Goal: Task Accomplishment & Management: Use online tool/utility

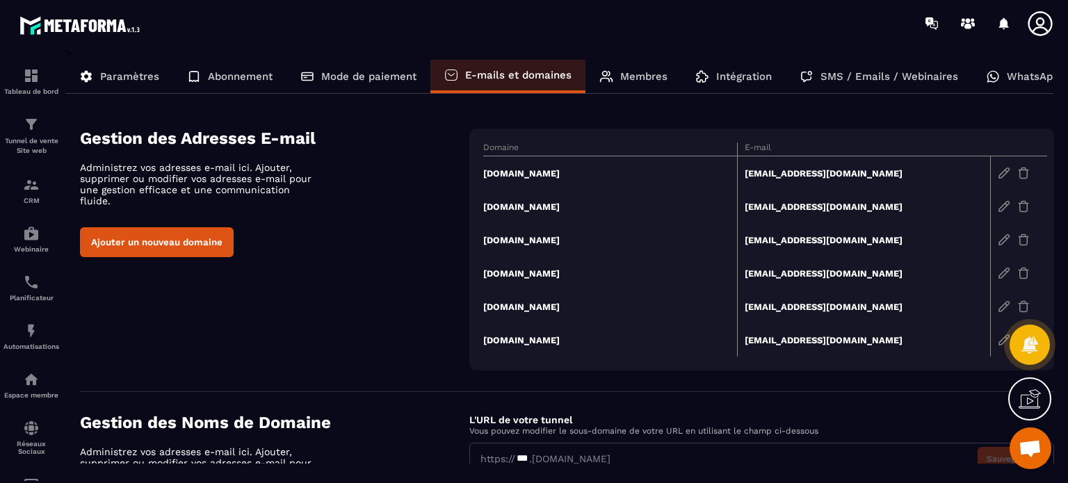
click at [44, 125] on div "Tunnel de vente Site web" at bounding box center [31, 136] width 56 height 40
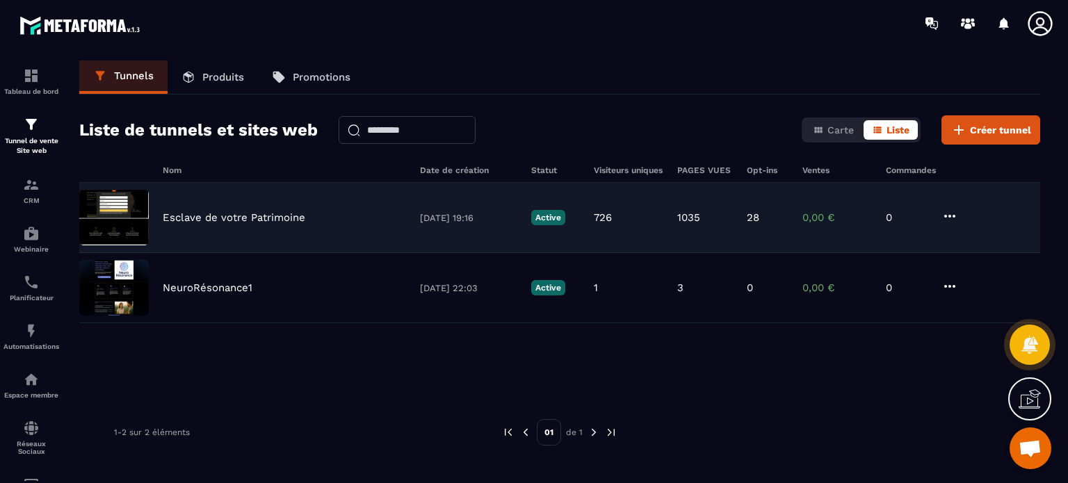
click at [233, 214] on p "Esclave de votre Patrimoine" at bounding box center [234, 217] width 143 height 13
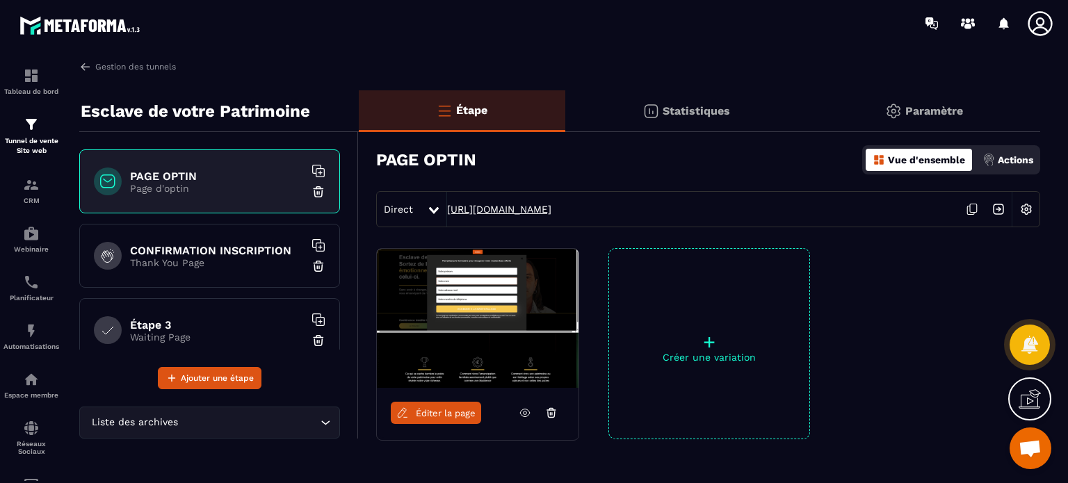
click at [511, 211] on link "[URL][DOMAIN_NAME]" at bounding box center [499, 209] width 104 height 11
click at [25, 195] on div "CRM" at bounding box center [31, 191] width 56 height 28
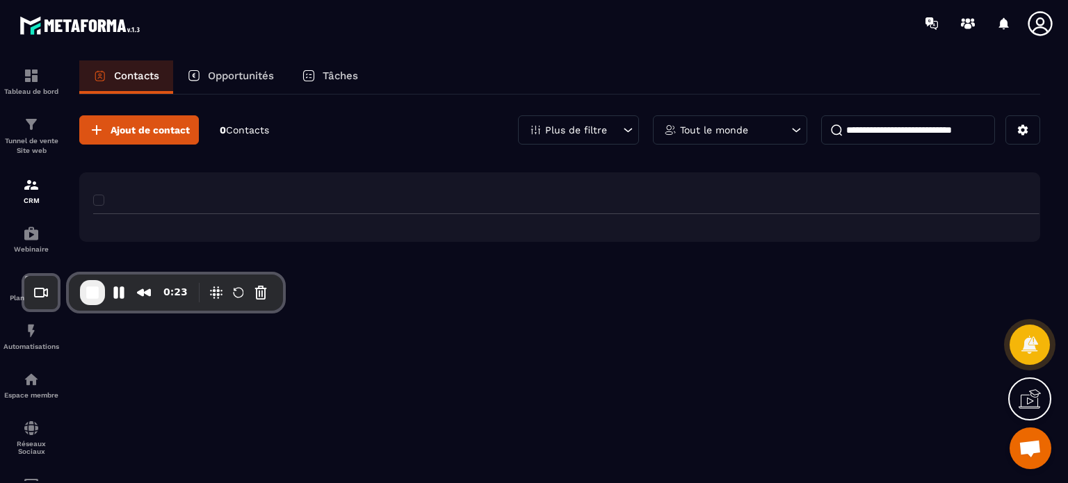
click at [33, 193] on img at bounding box center [31, 185] width 17 height 17
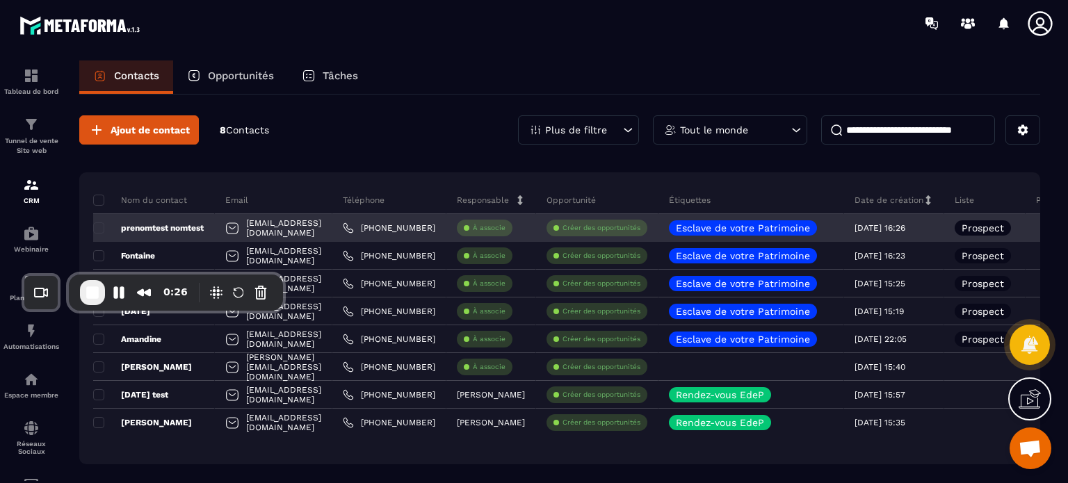
click at [189, 225] on p "prenomtest nomtest" at bounding box center [148, 227] width 111 height 11
